Goal: Ask a question: Seek information or help from site administrators or community

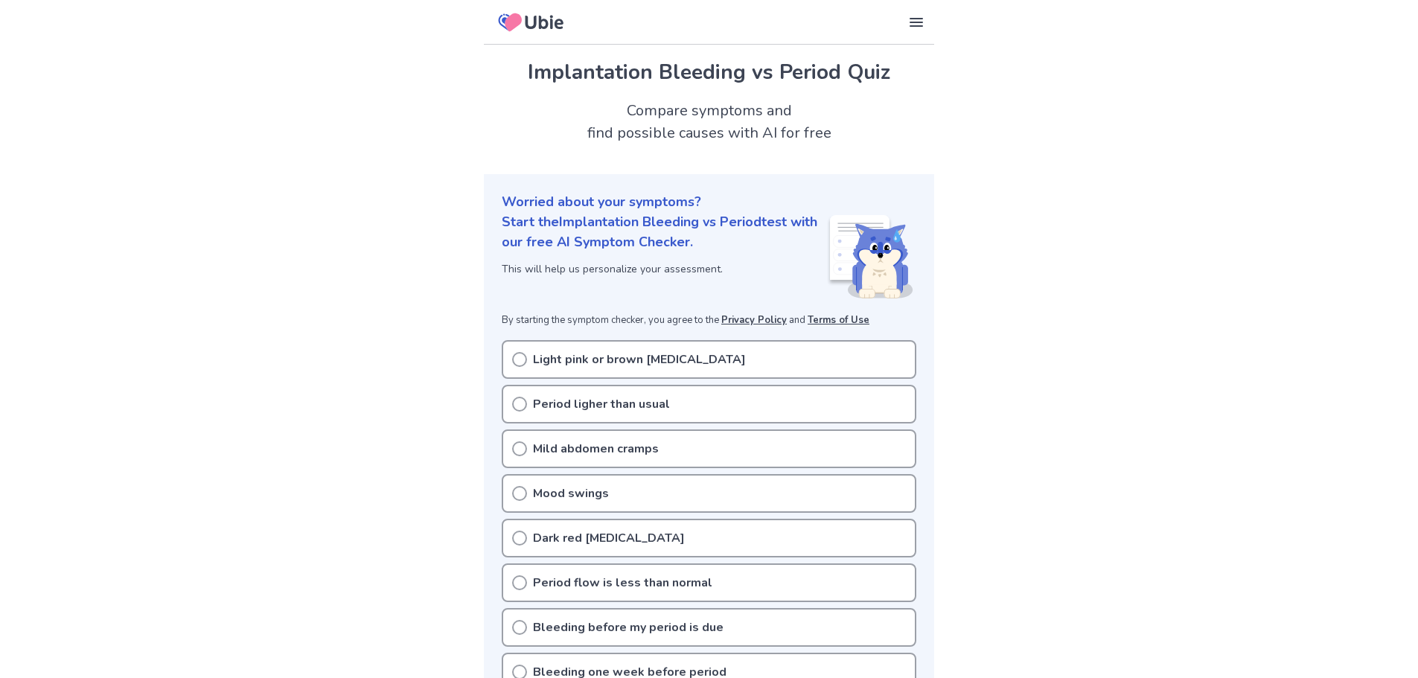
click at [515, 364] on circle at bounding box center [519, 359] width 13 height 13
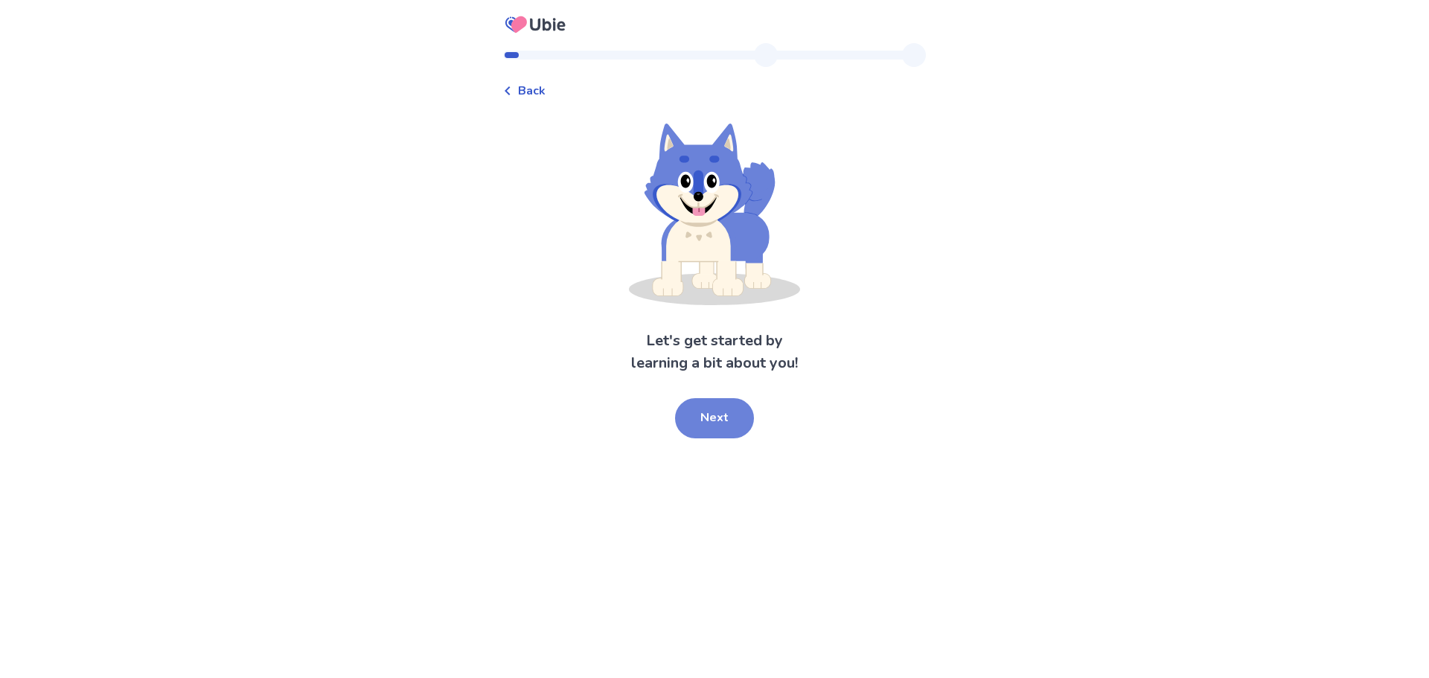
click at [726, 419] on button "Next" at bounding box center [714, 418] width 79 height 40
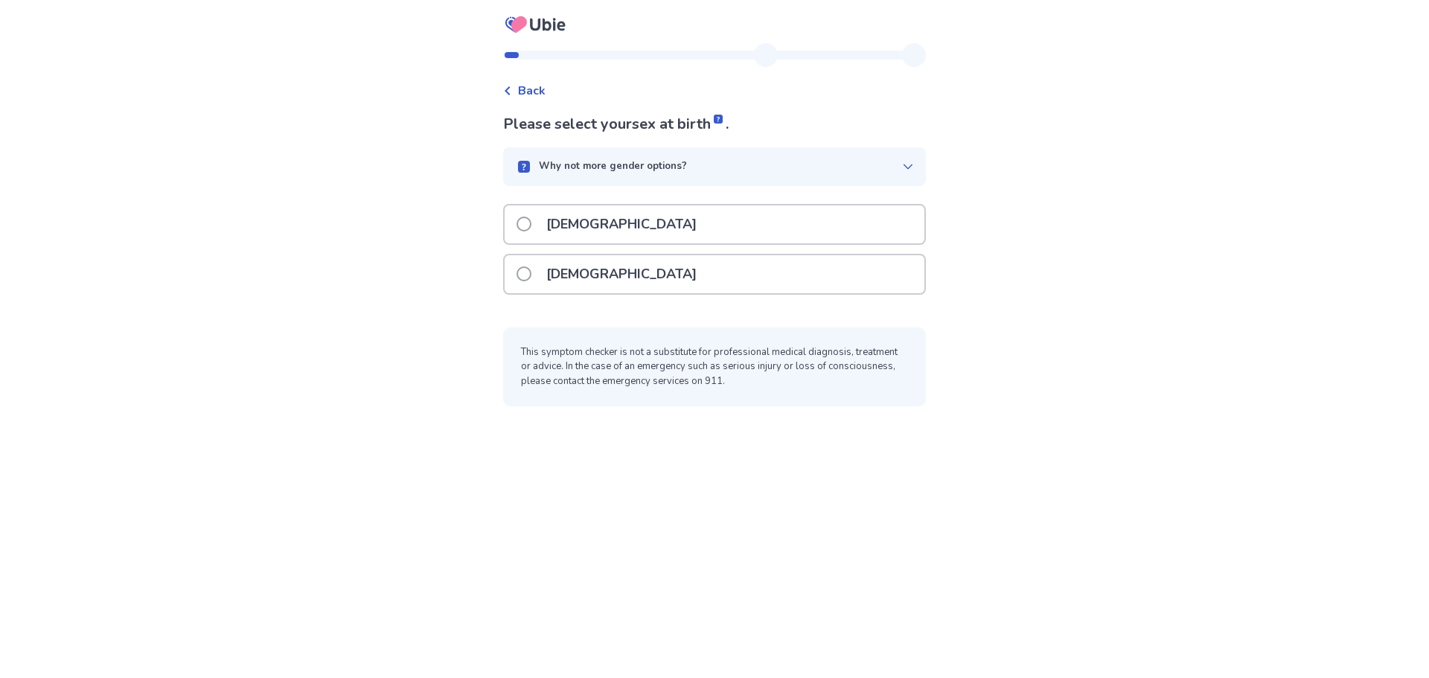
click at [619, 275] on div "Female" at bounding box center [715, 274] width 420 height 38
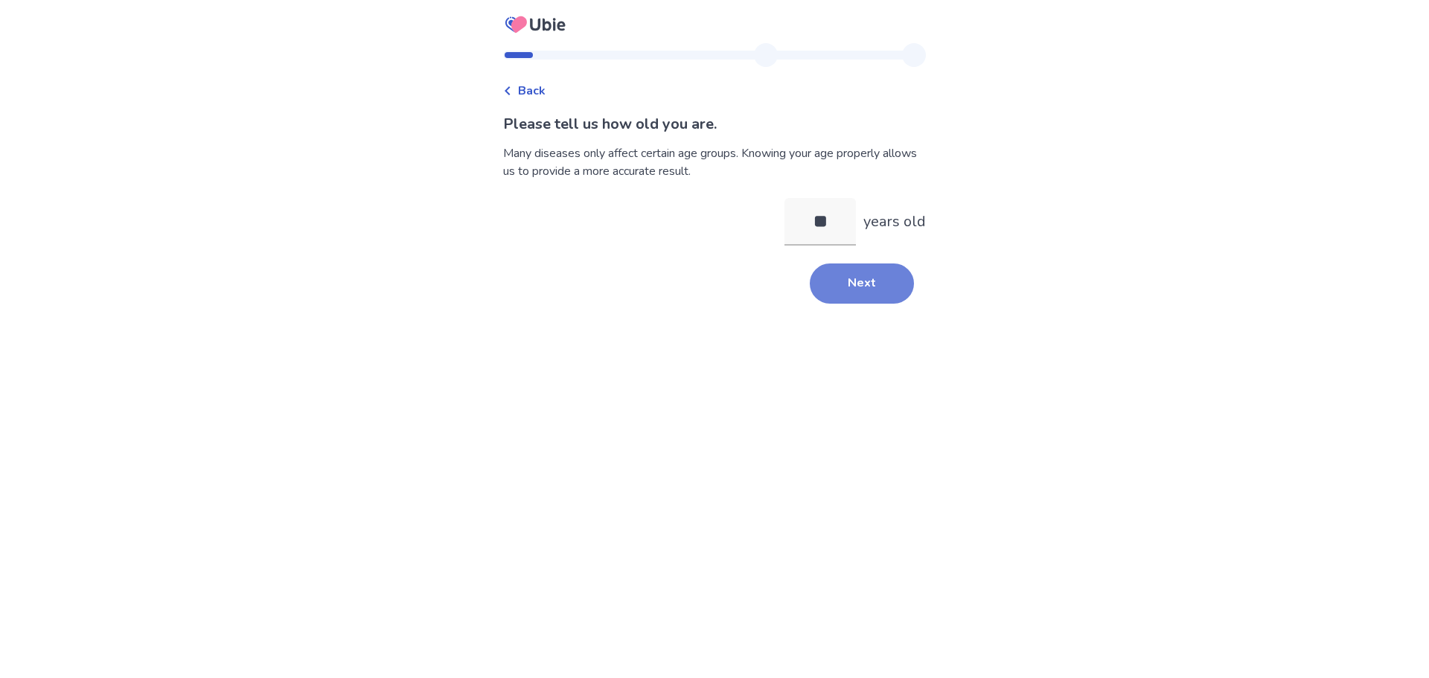
type input "**"
click at [846, 284] on button "Next" at bounding box center [862, 283] width 104 height 40
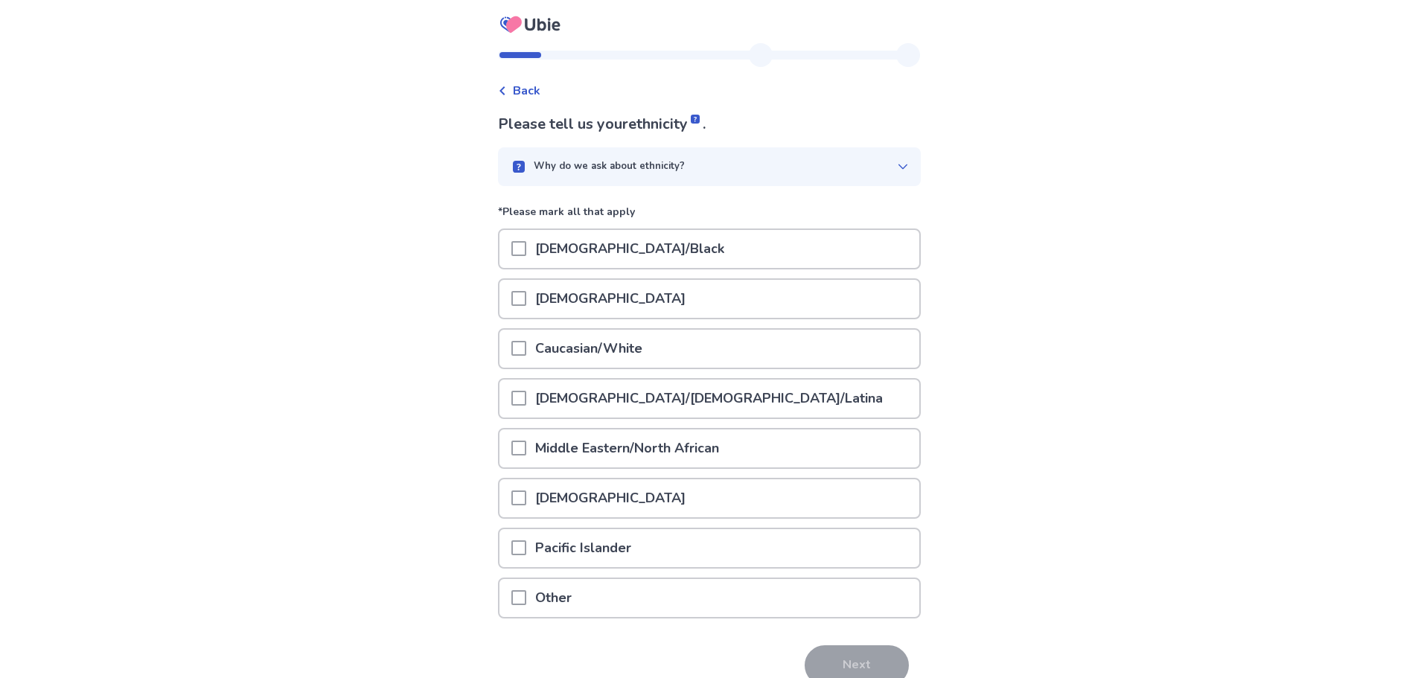
click at [526, 351] on span at bounding box center [518, 348] width 15 height 15
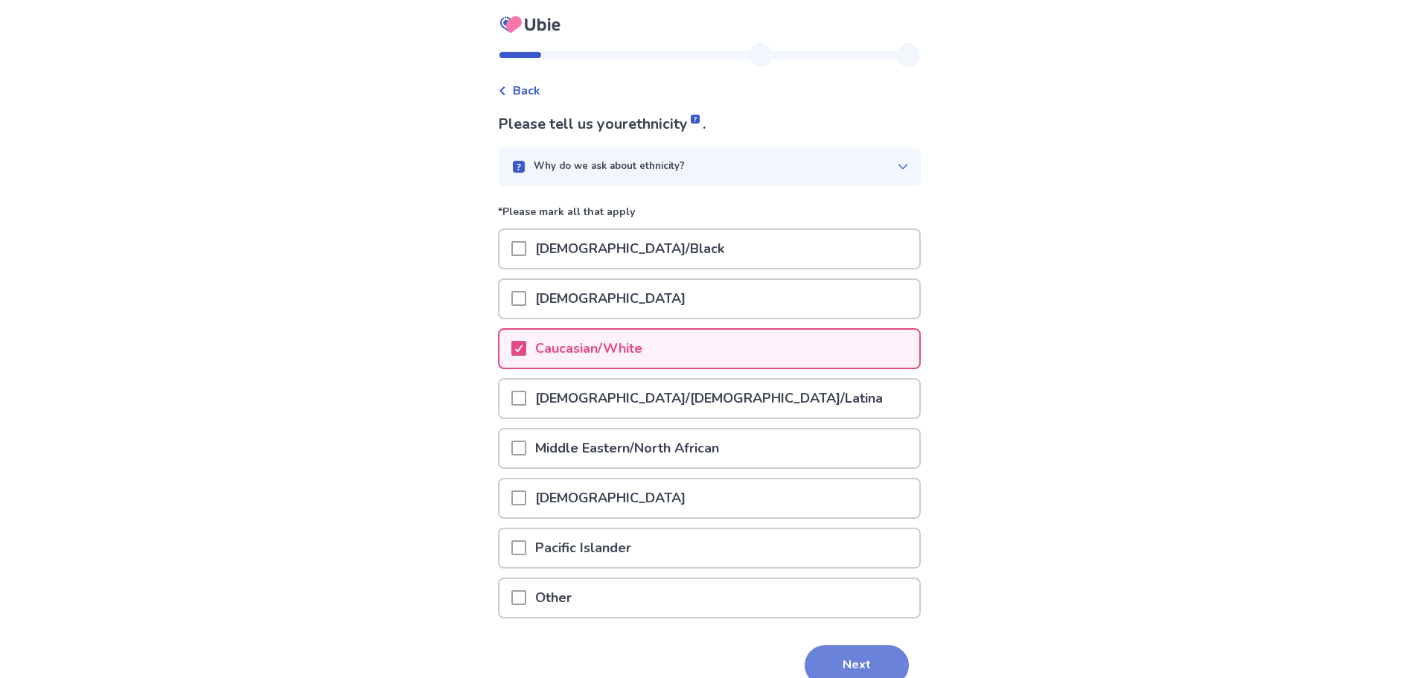
click at [878, 650] on button "Next" at bounding box center [856, 665] width 104 height 40
